Goal: Book appointment/travel/reservation

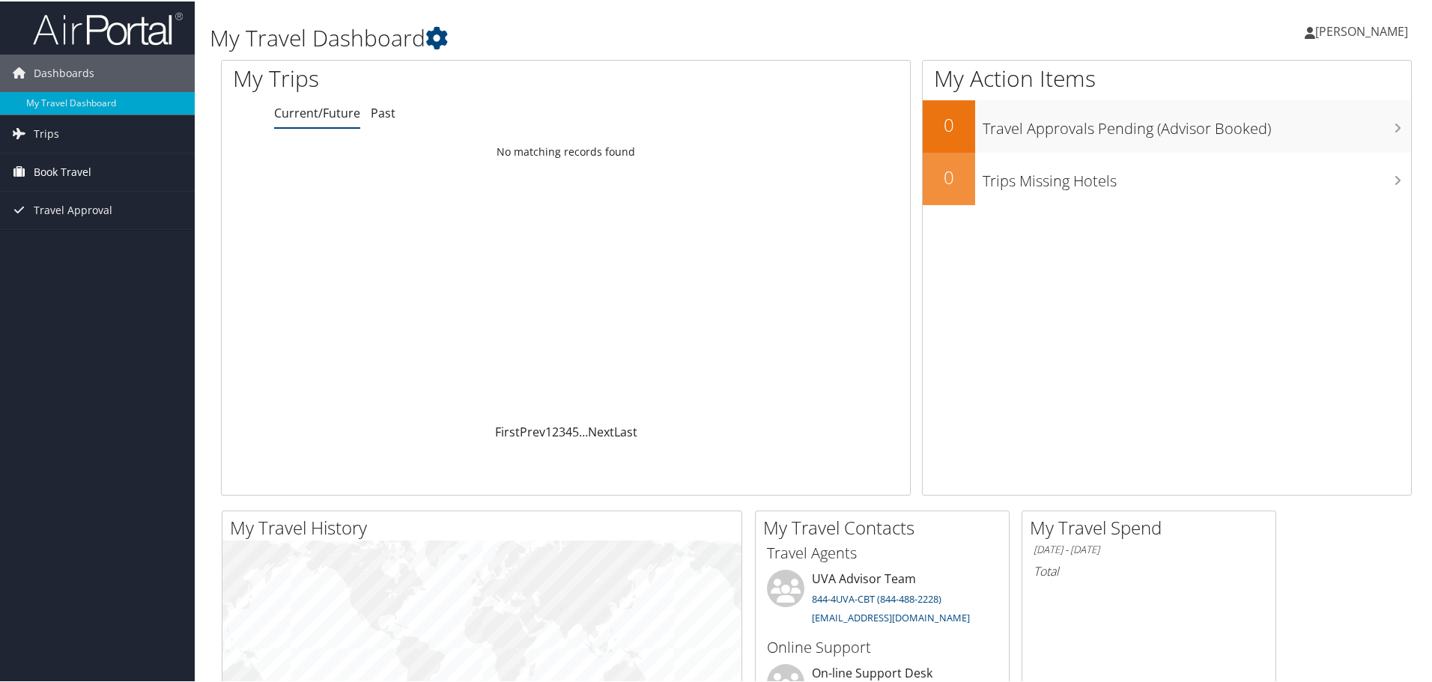
click at [54, 175] on span "Book Travel" at bounding box center [63, 170] width 58 height 37
click at [85, 247] on link "Book/Manage Online Trips" at bounding box center [97, 245] width 195 height 22
click at [58, 163] on span "Book Travel" at bounding box center [63, 170] width 58 height 37
click at [85, 240] on link "Book/Manage Online Trips" at bounding box center [97, 245] width 195 height 22
